Goal: Complete application form

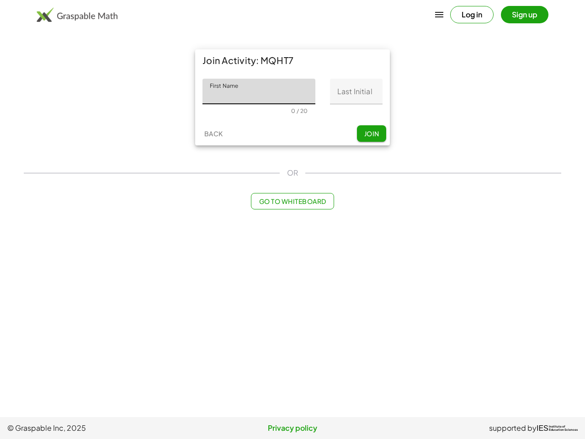
click at [440, 15] on icon "button" at bounding box center [439, 14] width 11 height 11
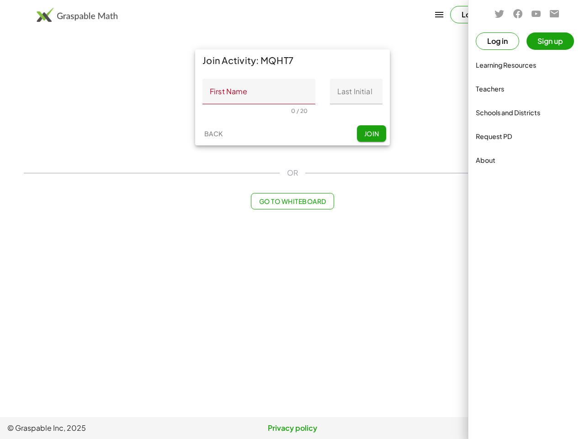
click at [472, 15] on div at bounding box center [292, 219] width 585 height 439
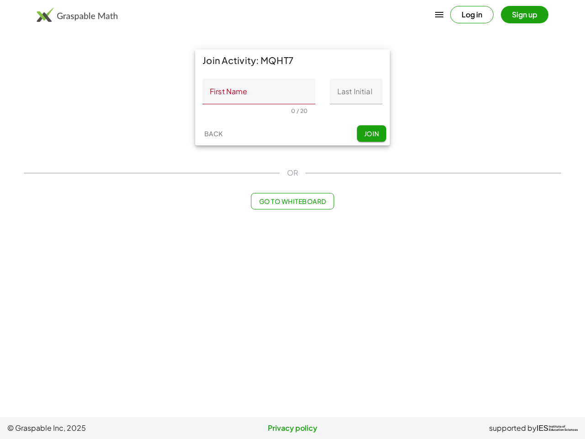
click at [525, 15] on div at bounding box center [292, 219] width 585 height 439
click at [356, 91] on input "Last Initial" at bounding box center [356, 92] width 53 height 26
click at [214, 134] on button "Back" at bounding box center [213, 133] width 29 height 16
